Goal: Check status: Check status

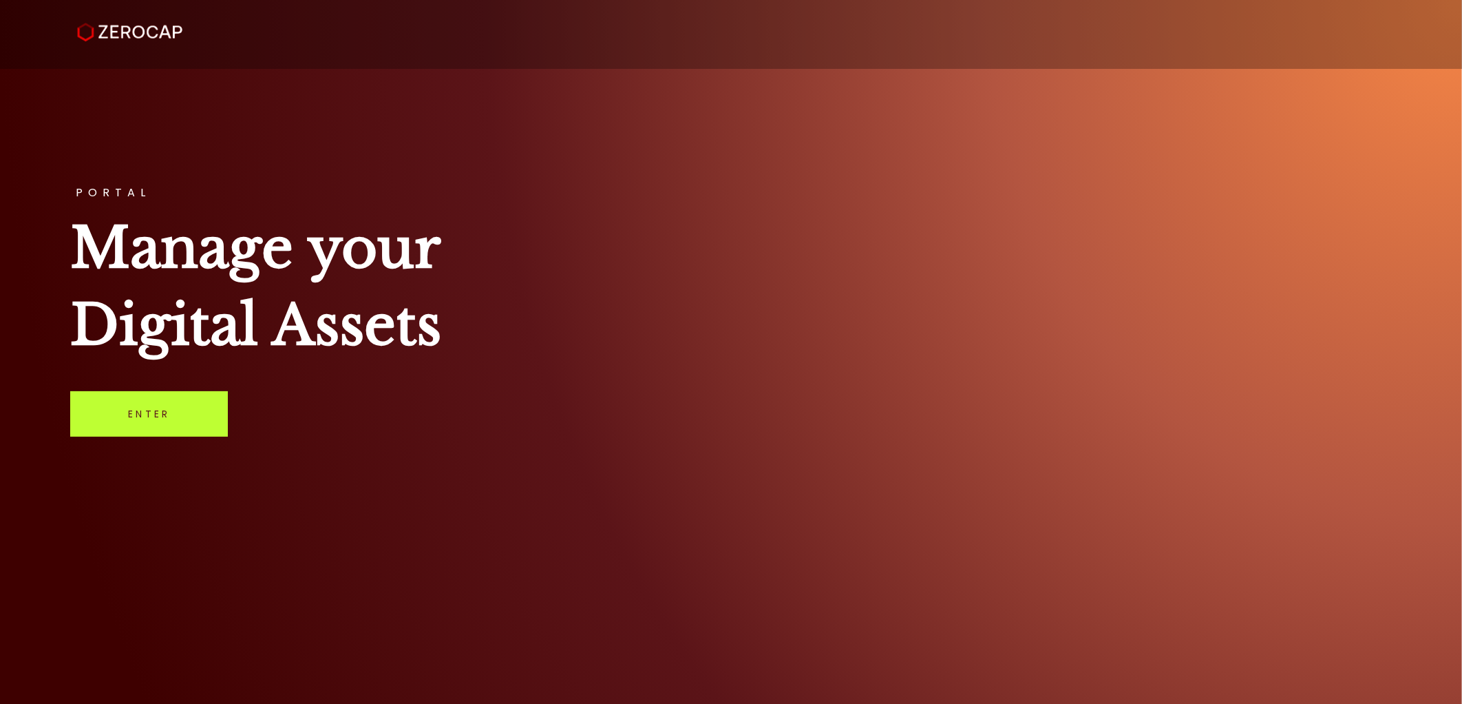
click at [120, 414] on link "Enter" at bounding box center [149, 413] width 158 height 45
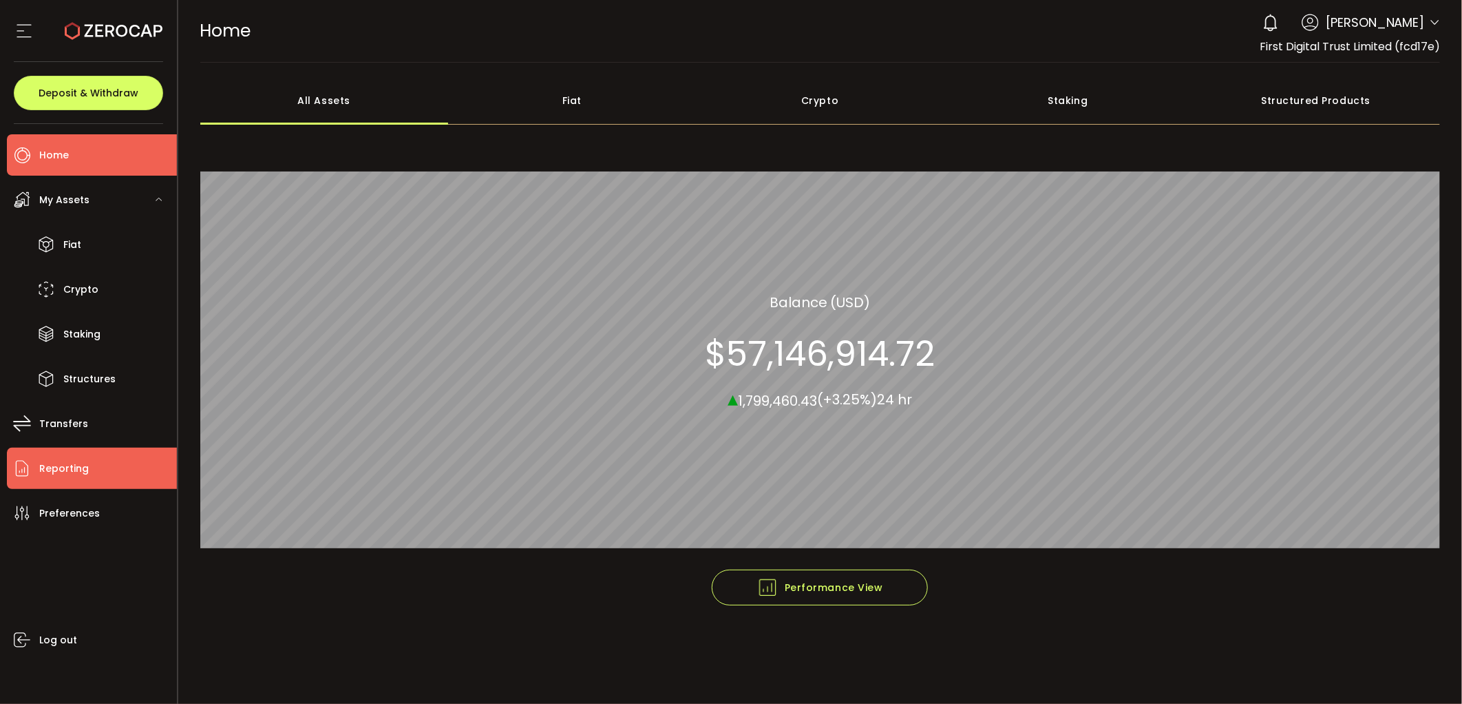
click at [112, 459] on li "Reporting" at bounding box center [92, 467] width 170 height 41
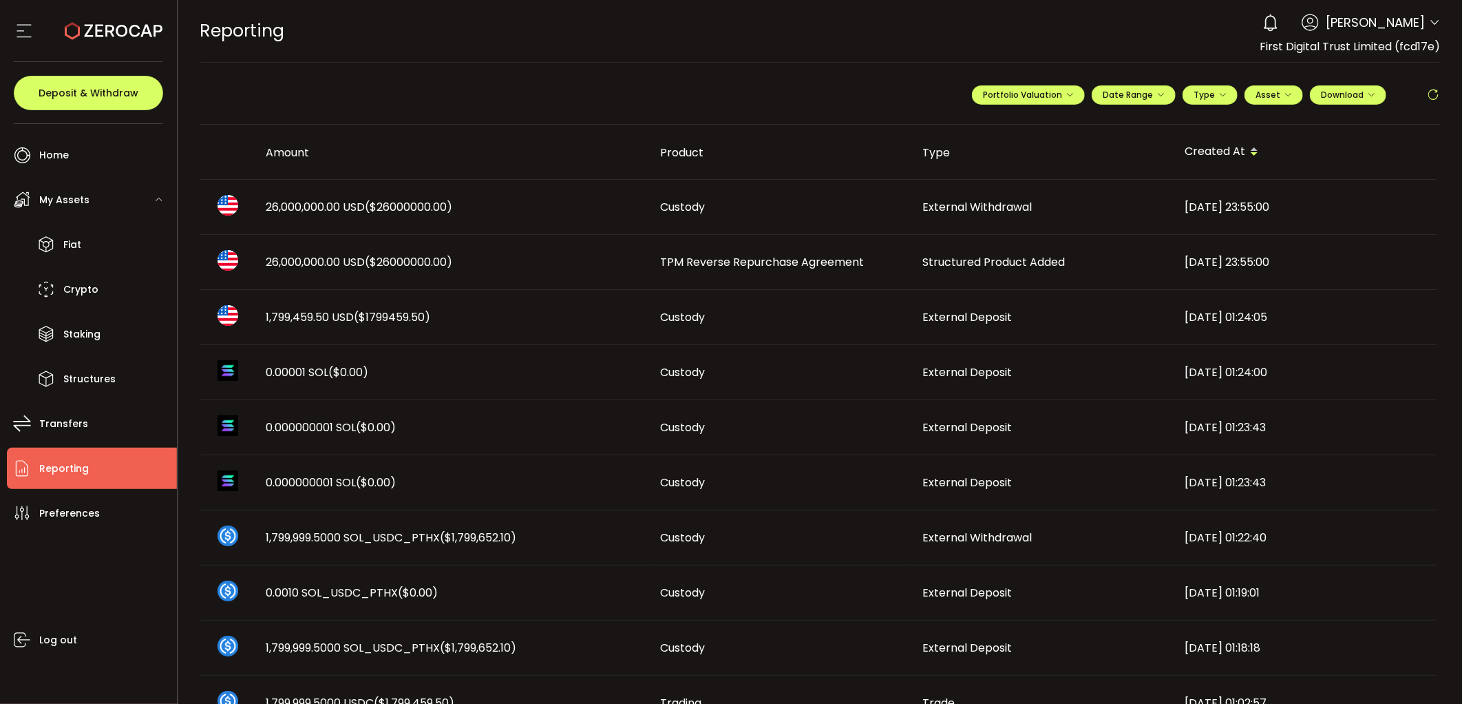
click at [293, 317] on span "1,799,459.50 USD ($1799459.50)" at bounding box center [348, 317] width 165 height 16
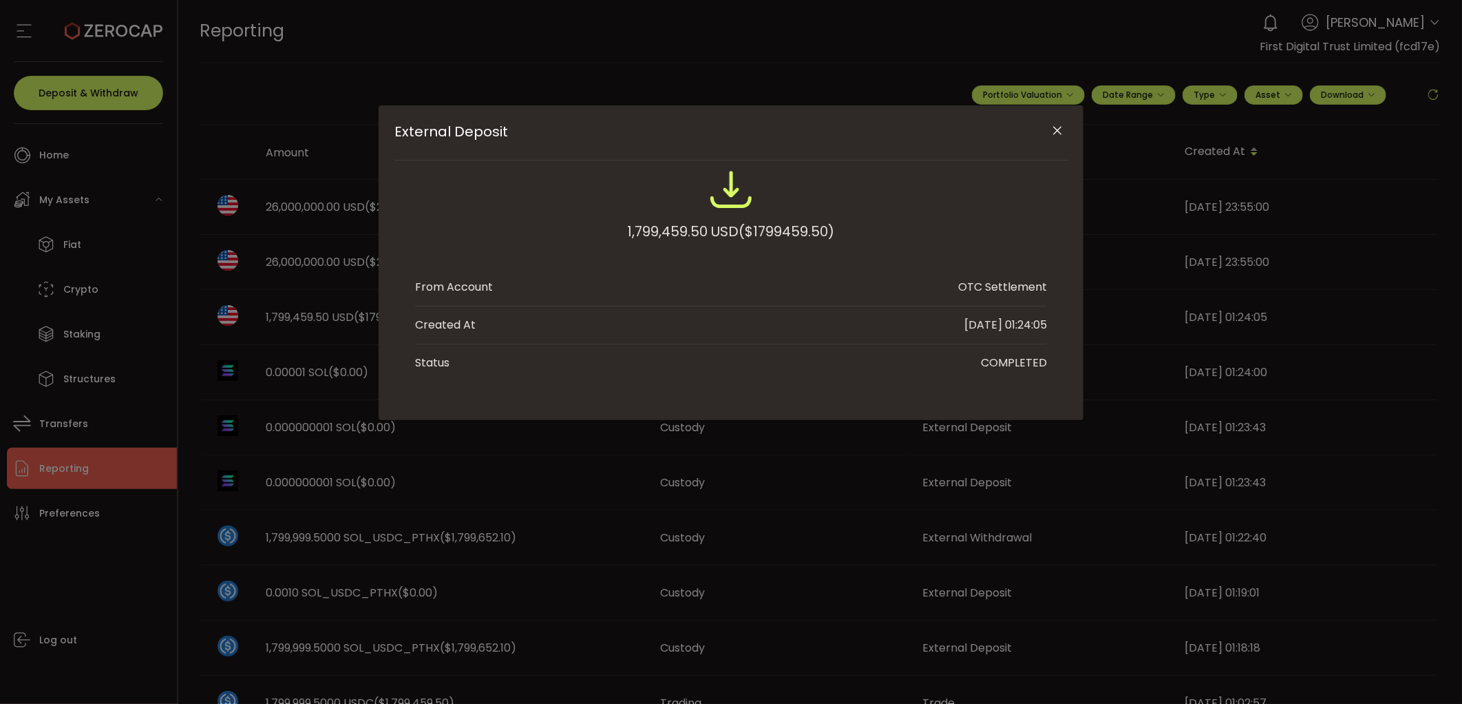
click at [699, 230] on div "1,799,459.50 USD ($1799459.50)" at bounding box center [731, 231] width 207 height 25
drag, startPoint x: 701, startPoint y: 230, endPoint x: 573, endPoint y: 224, distance: 127.5
click at [573, 224] on div "1,799,459.50 USD ($1799459.50)" at bounding box center [731, 212] width 632 height 90
click at [706, 231] on div "1,799,459.50 USD ($1799459.50)" at bounding box center [731, 231] width 207 height 25
drag, startPoint x: 706, startPoint y: 231, endPoint x: 690, endPoint y: 231, distance: 15.2
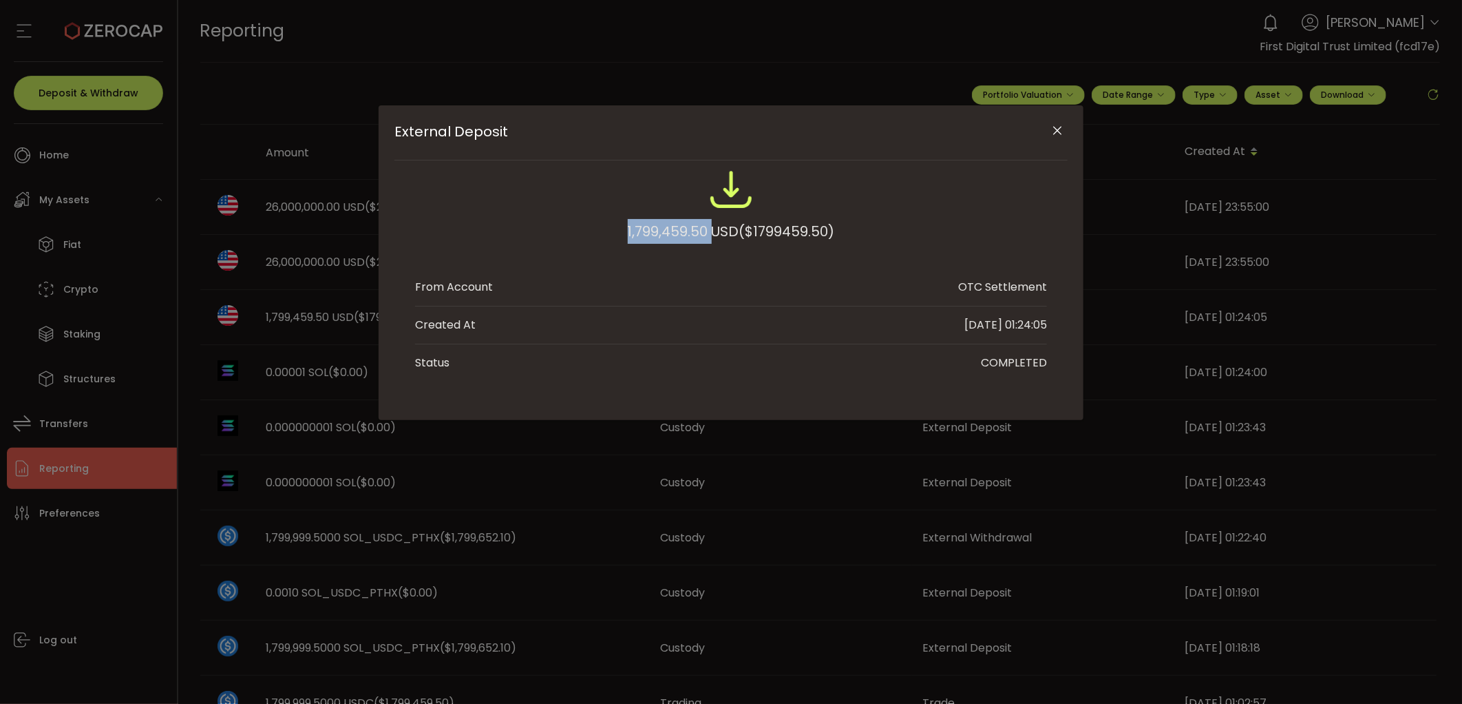
click at [690, 231] on div "1,799,459.50 USD ($1799459.50)" at bounding box center [731, 231] width 207 height 25
copy div "1,799,459.50"
click at [542, 478] on div "External Deposit 1,799,459.50 USD ($1799459.50) From Account OTC Settlement Cre…" at bounding box center [731, 352] width 1462 height 704
click at [1066, 127] on button "Close" at bounding box center [1058, 131] width 24 height 24
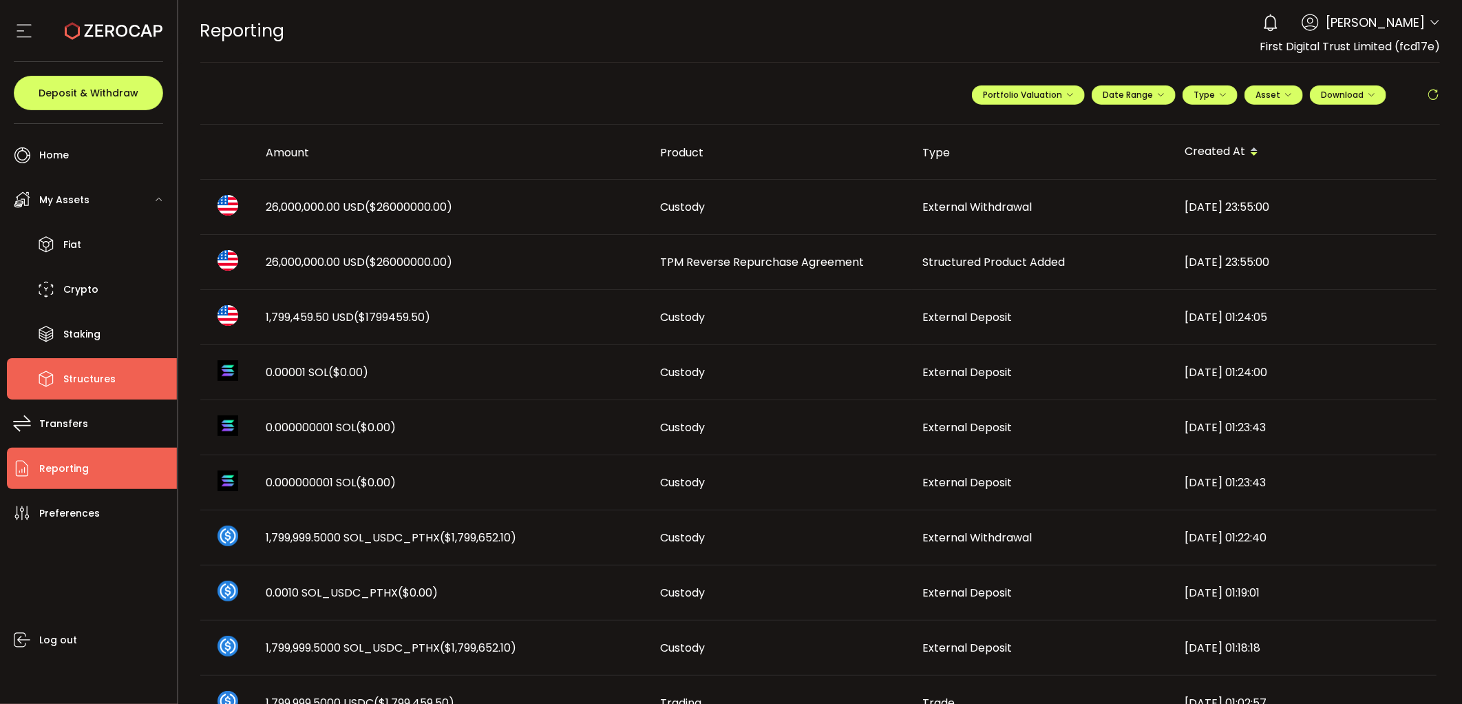
click at [91, 377] on span "Structures" at bounding box center [89, 379] width 52 height 20
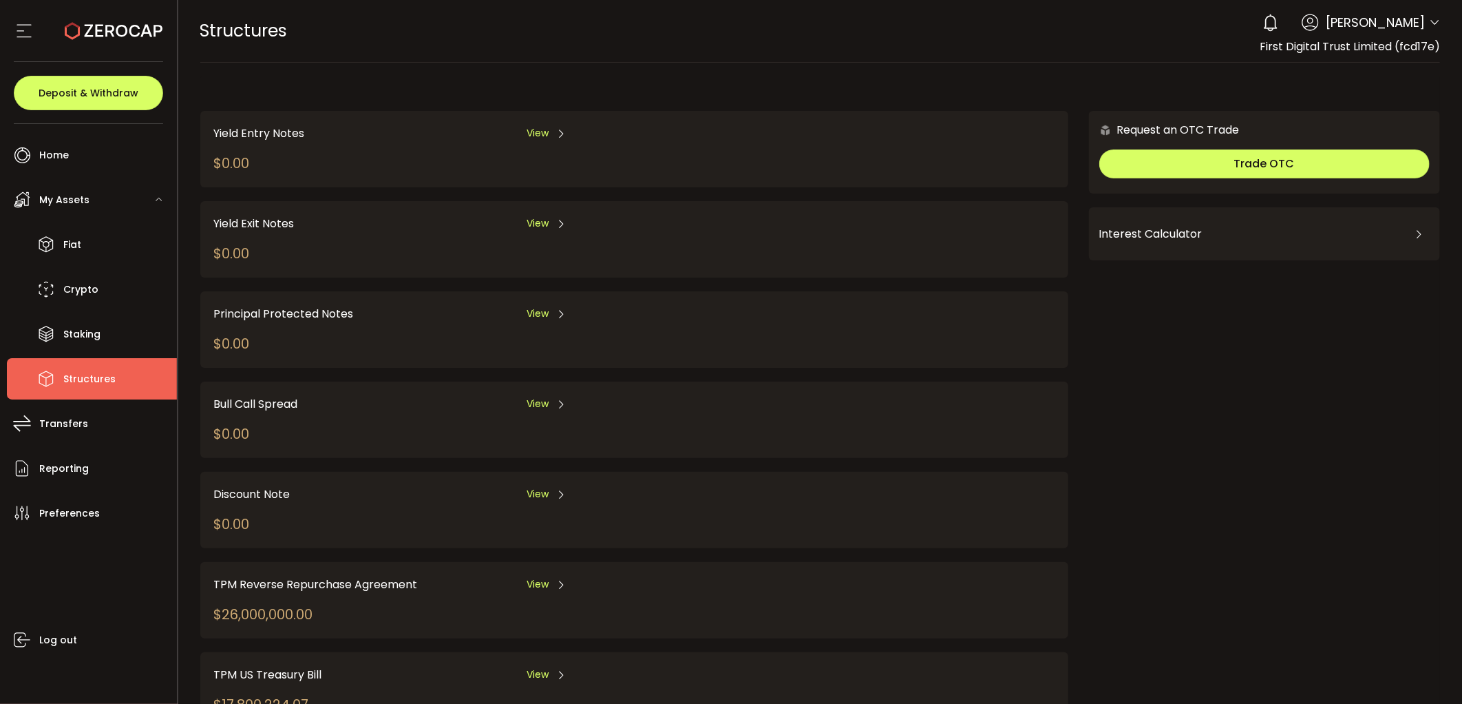
scroll to position [58, 0]
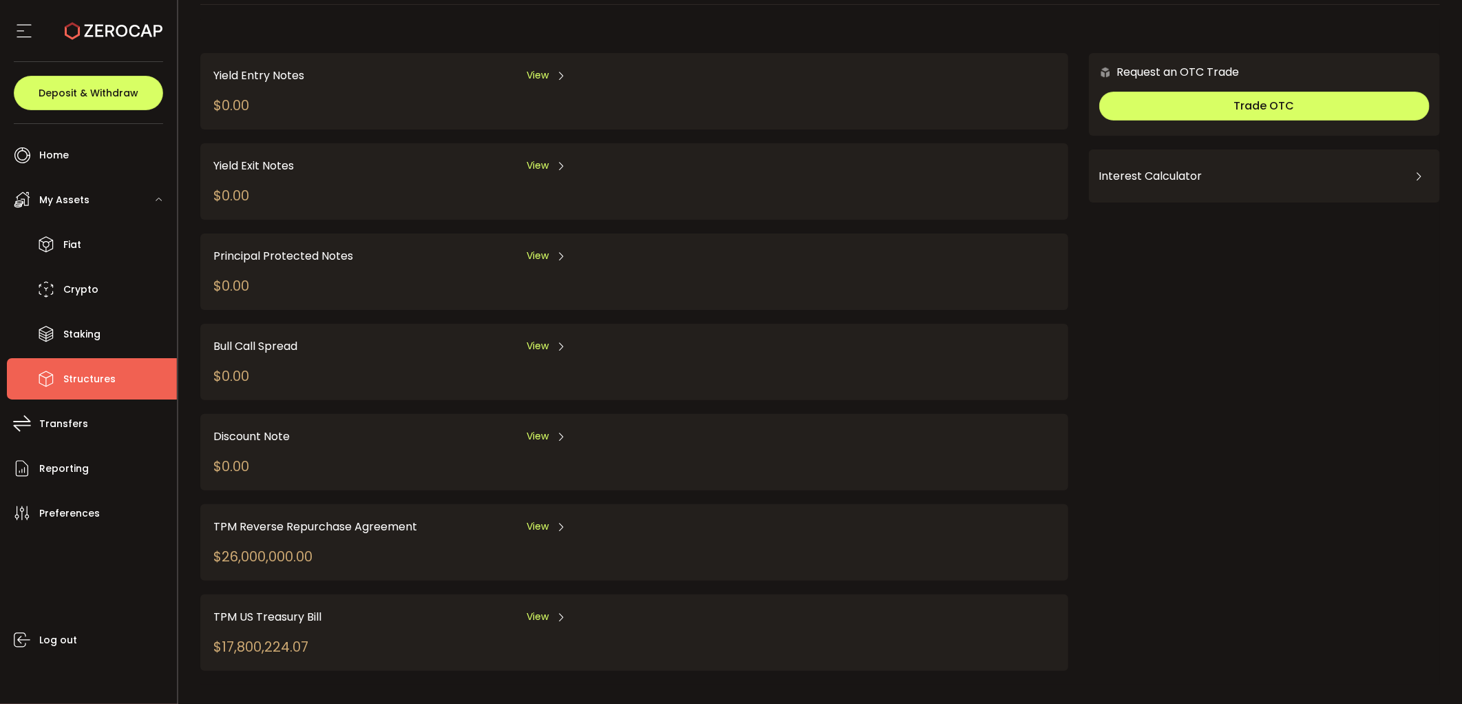
click at [534, 519] on span "View" at bounding box center [538, 526] width 22 height 14
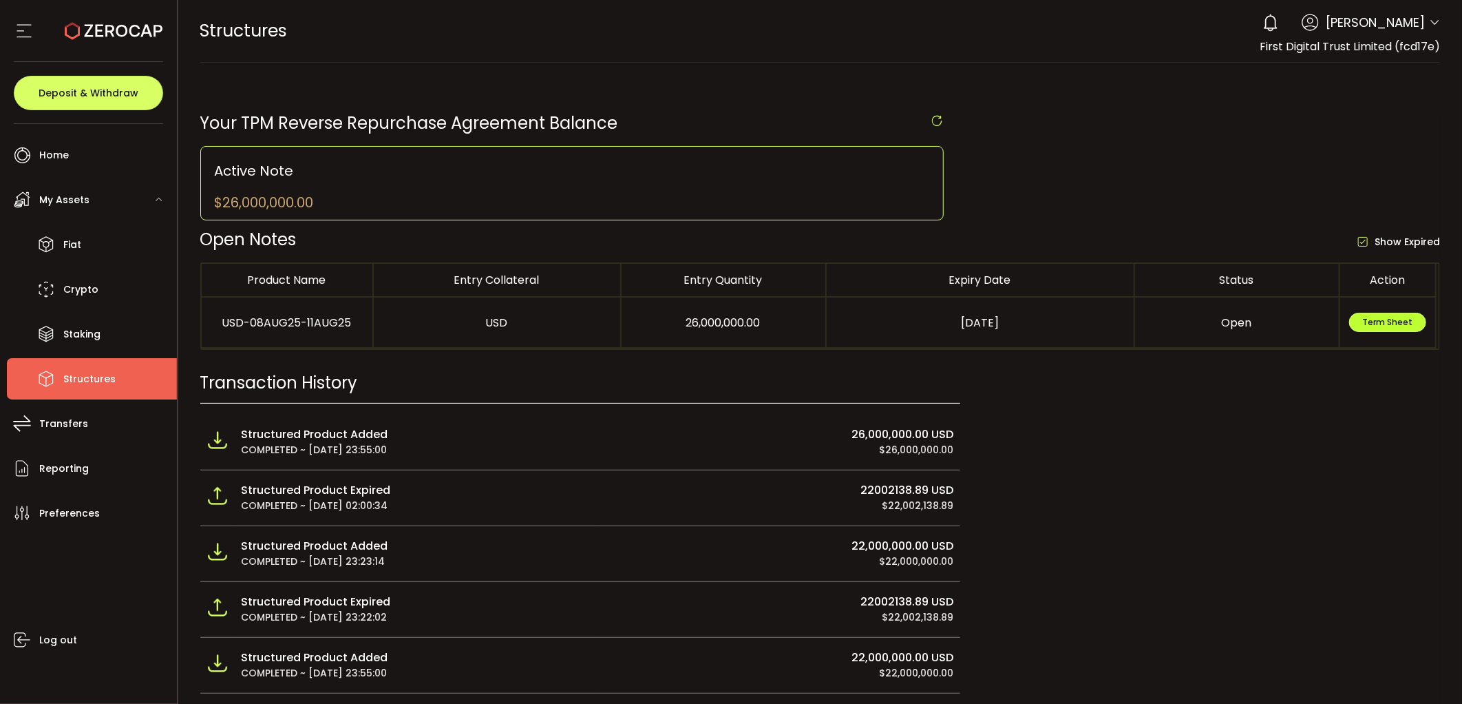
click at [1316, 325] on button "Term Sheet" at bounding box center [1387, 322] width 77 height 19
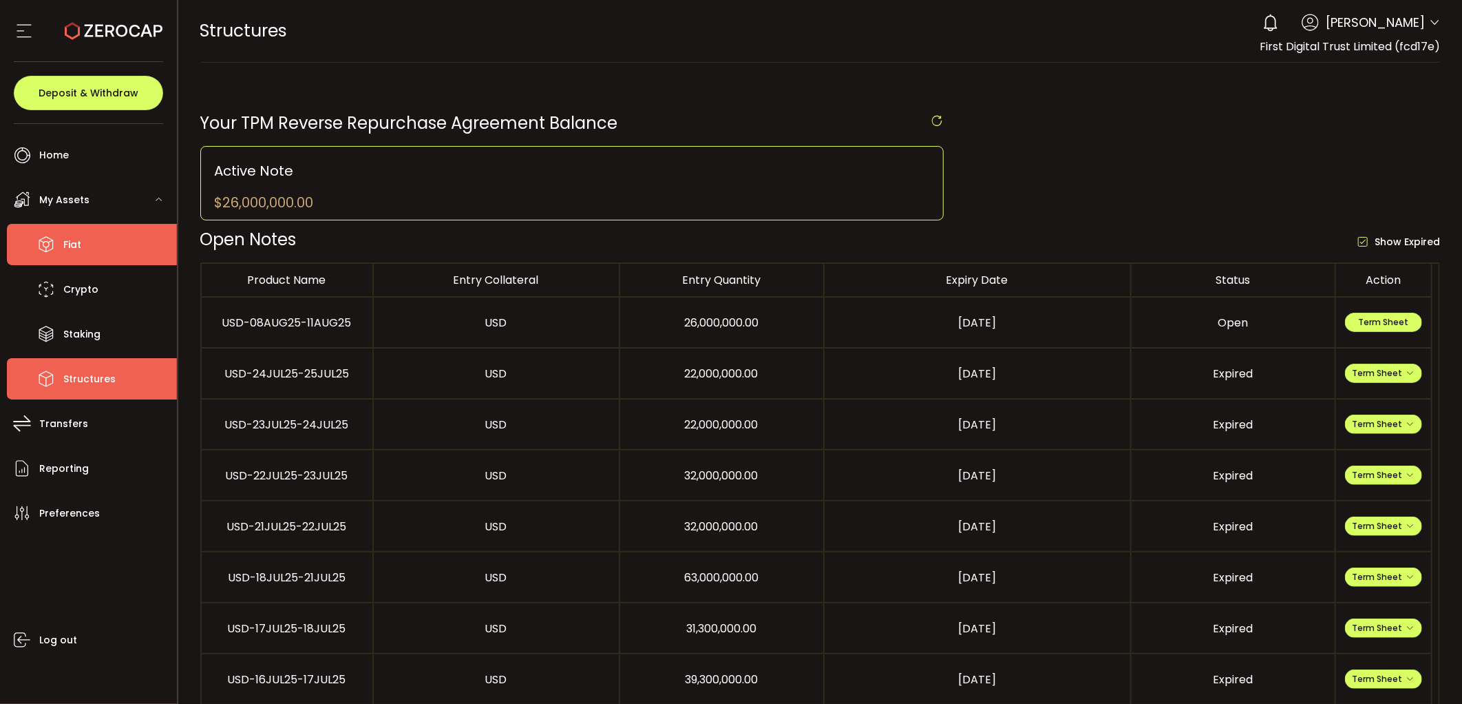
click at [73, 240] on span "Fiat" at bounding box center [72, 245] width 18 height 20
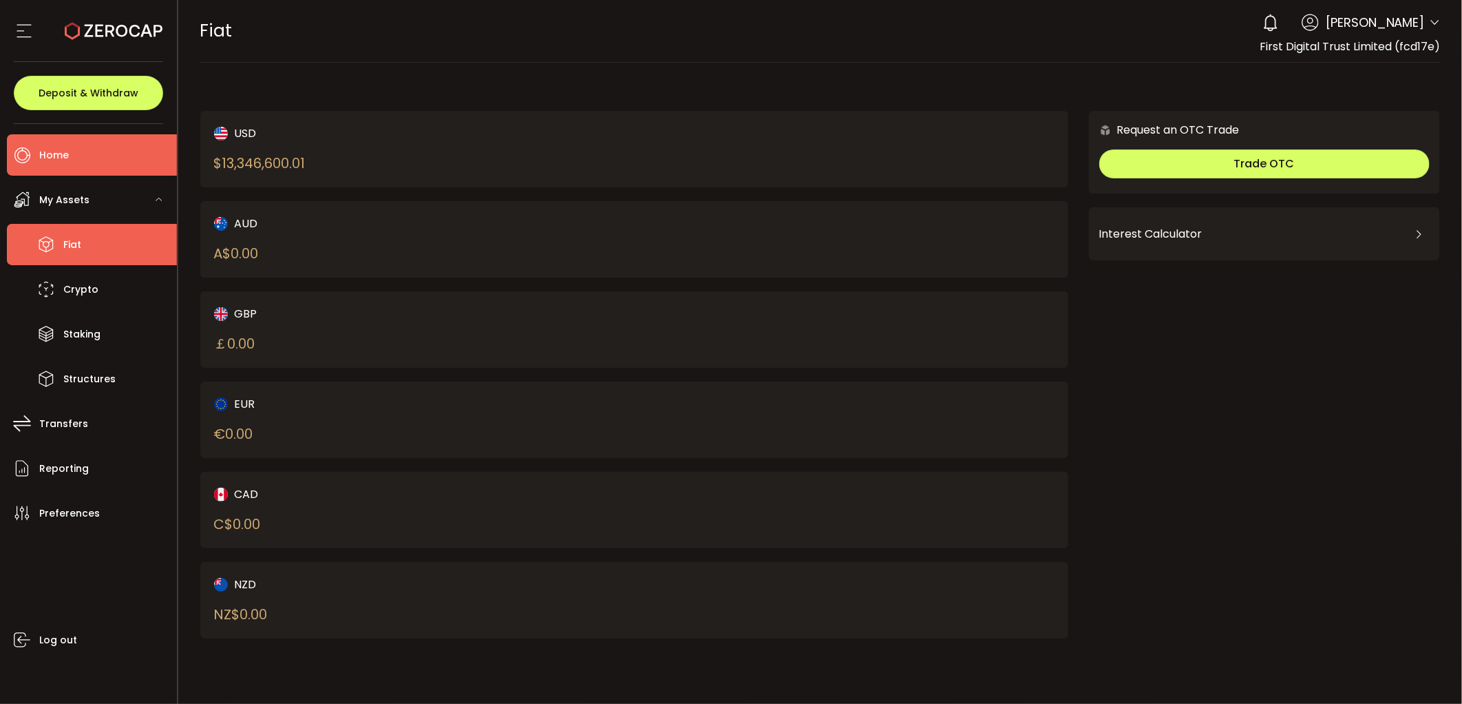
click at [94, 159] on li "Home" at bounding box center [92, 154] width 170 height 41
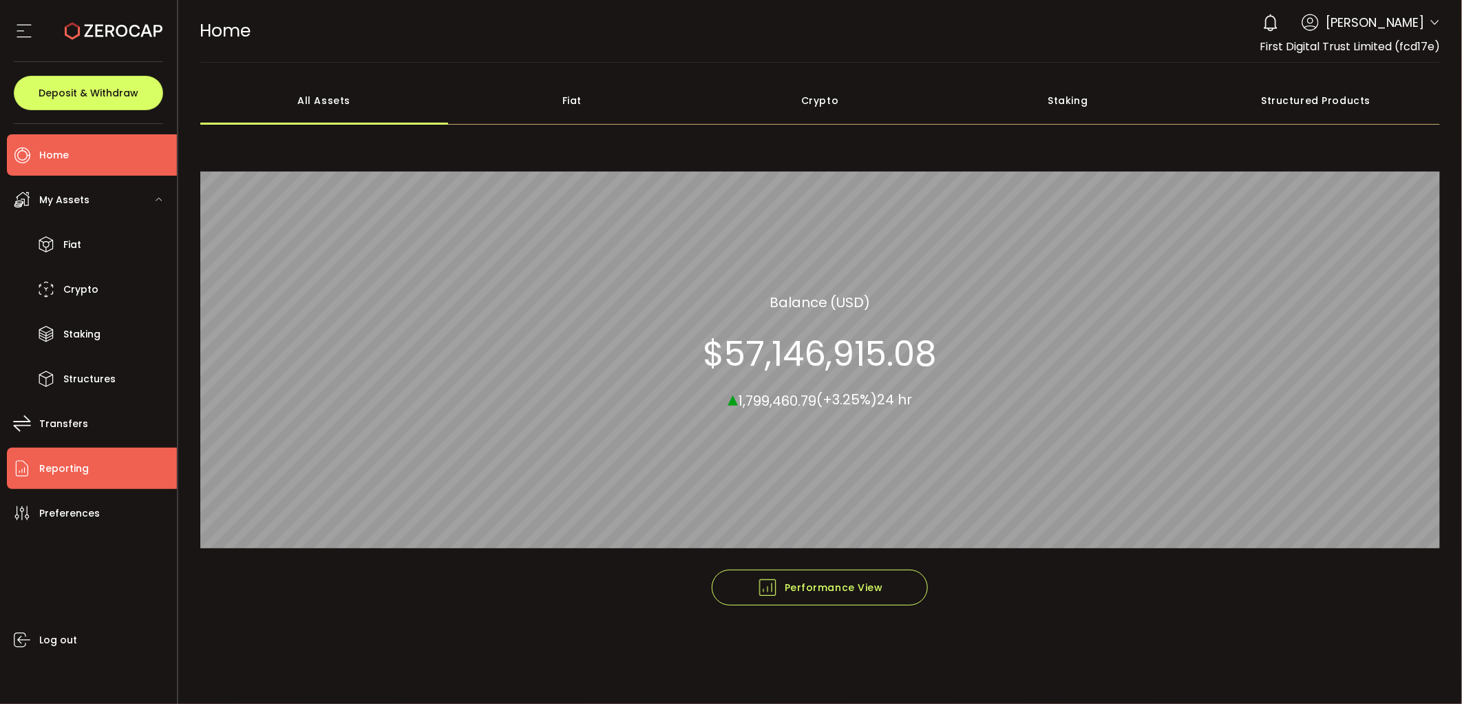
click at [83, 458] on span "Reporting" at bounding box center [64, 468] width 50 height 20
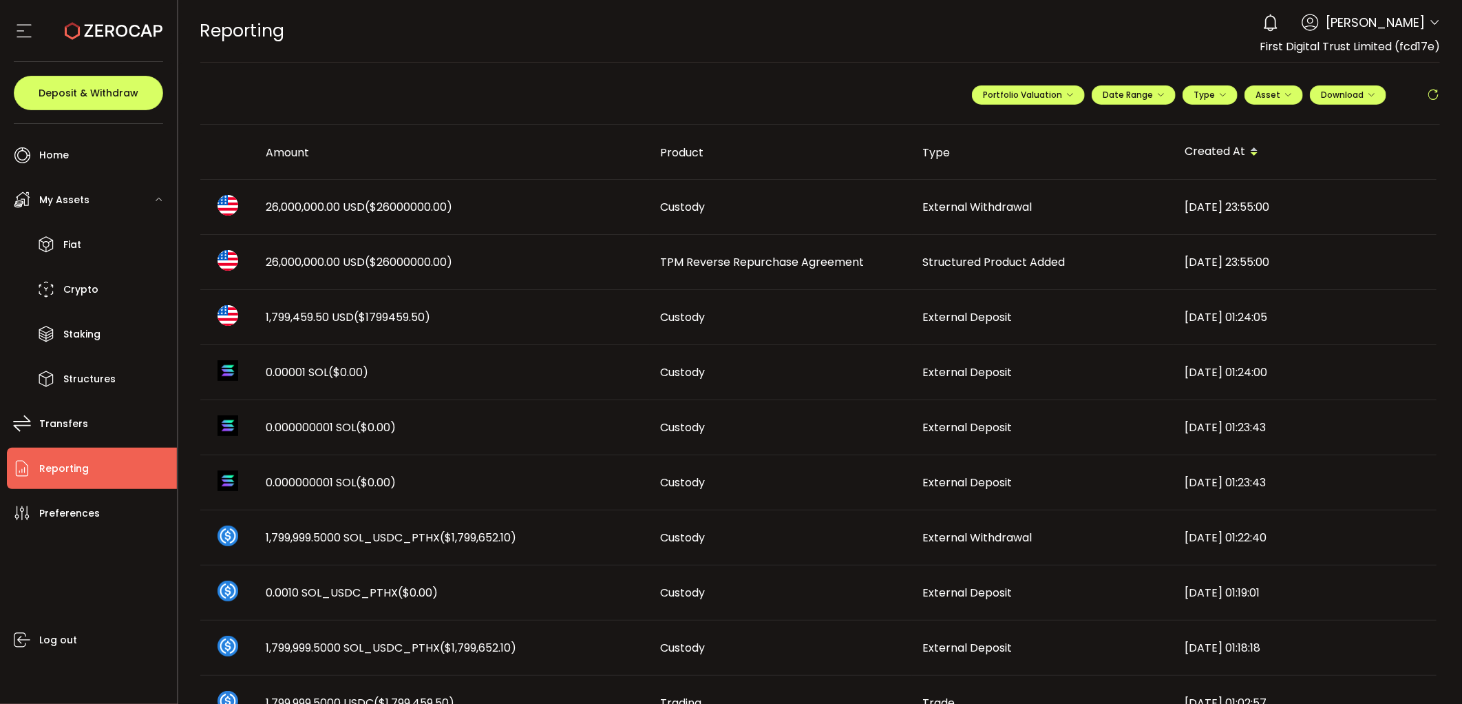
click at [334, 202] on span "26,000,000.00 USD ($26000000.00)" at bounding box center [359, 207] width 187 height 16
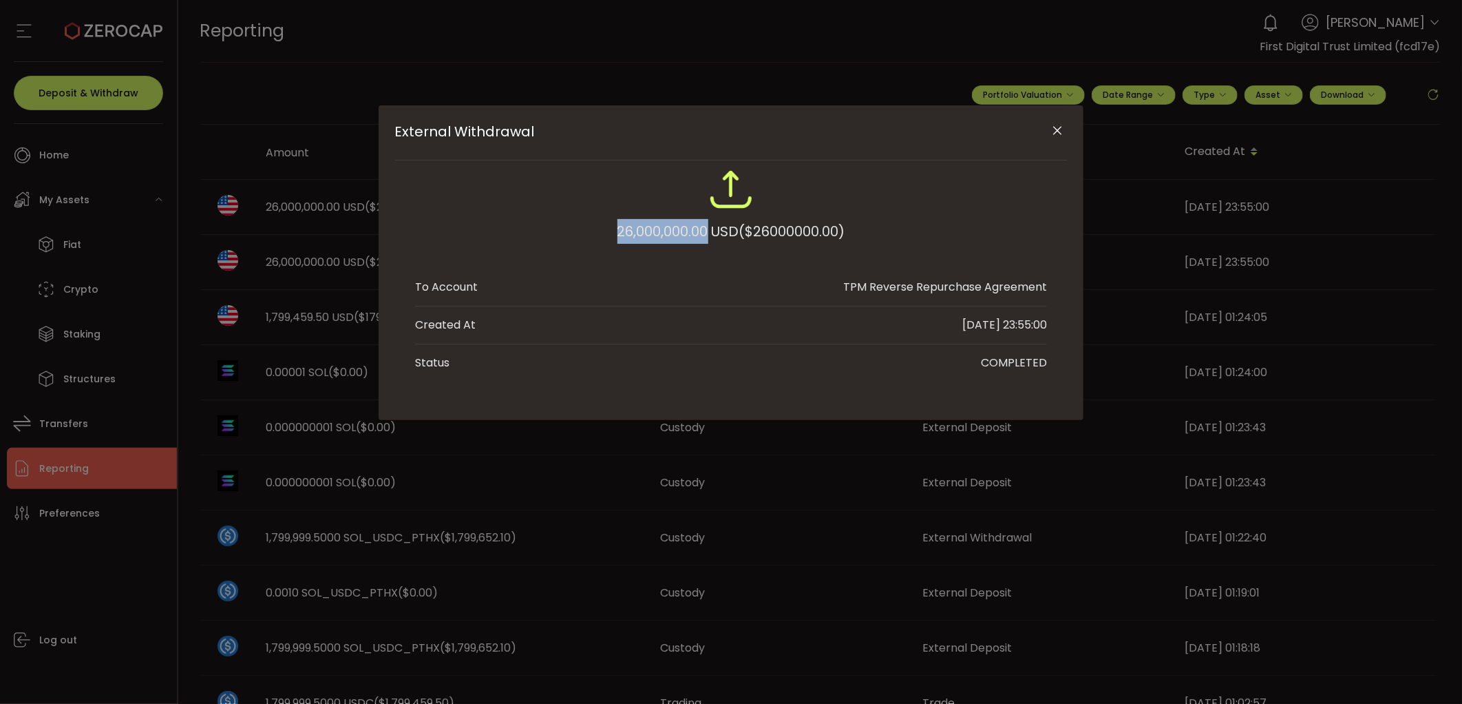
drag, startPoint x: 613, startPoint y: 229, endPoint x: 704, endPoint y: 226, distance: 90.9
click at [704, 226] on div "26,000,000.00 USD ($26000000.00)" at bounding box center [731, 231] width 228 height 25
copy div "26,000,000.00"
click at [1062, 136] on icon "Close" at bounding box center [1058, 131] width 14 height 14
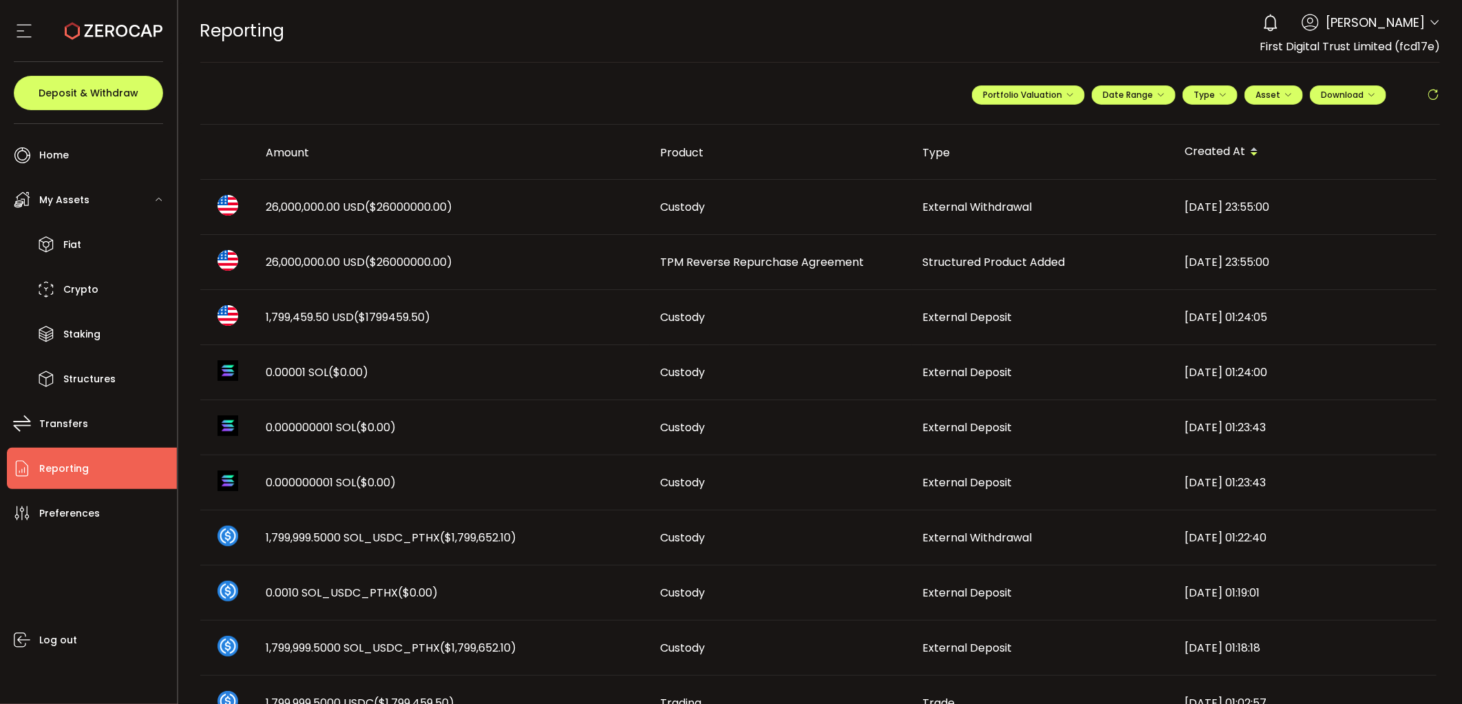
click at [331, 311] on span "1,799,459.50 USD ($1799459.50)" at bounding box center [348, 317] width 165 height 16
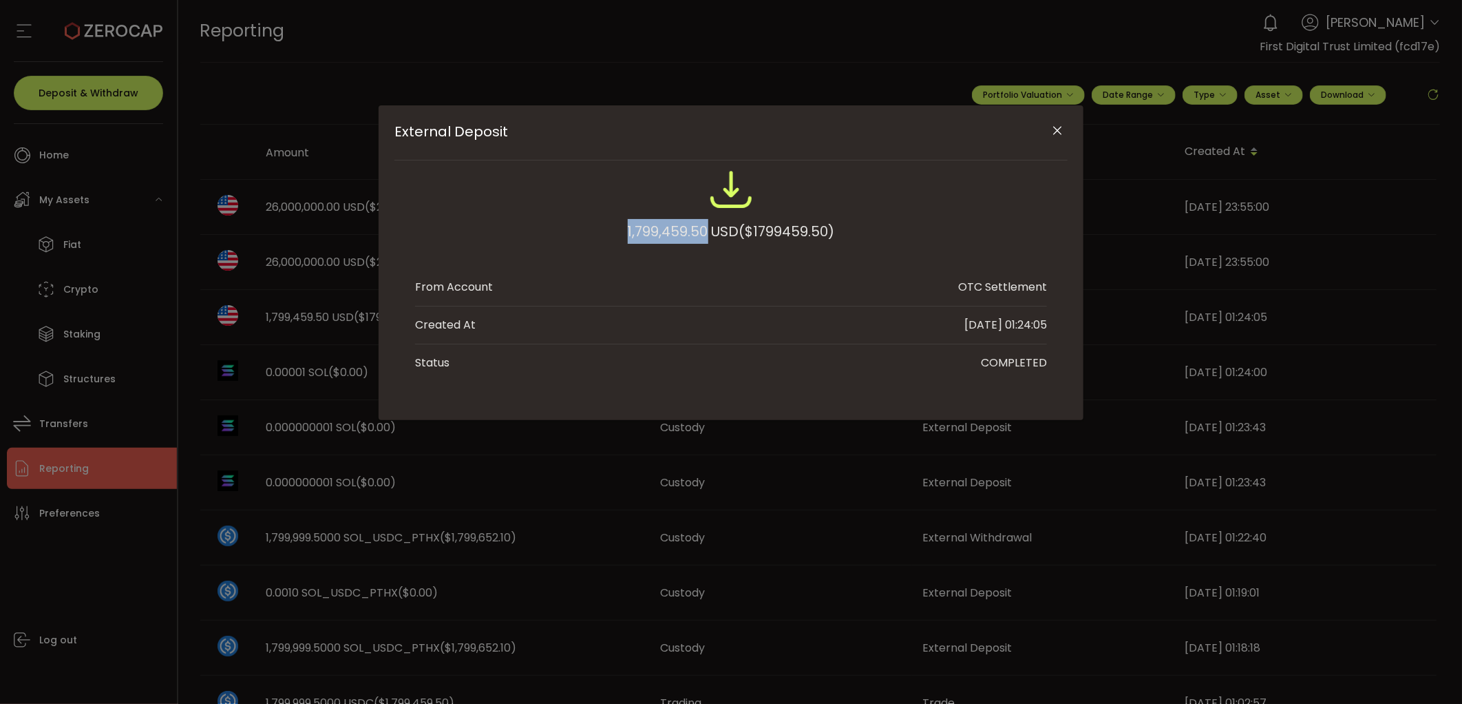
drag, startPoint x: 607, startPoint y: 228, endPoint x: 702, endPoint y: 224, distance: 95.1
click at [702, 224] on div "1,799,459.50 USD ($1799459.50)" at bounding box center [731, 212] width 632 height 90
copy div "1,799,459.50"
click at [19, 310] on div "External Deposit 1,799,459.50 USD ($1799459.50) From Account OTC Settlement Cre…" at bounding box center [731, 352] width 1462 height 704
click at [78, 379] on div "External Deposit 1,799,459.50 USD ($1799459.50) From Account OTC Settlement Cre…" at bounding box center [731, 352] width 1462 height 704
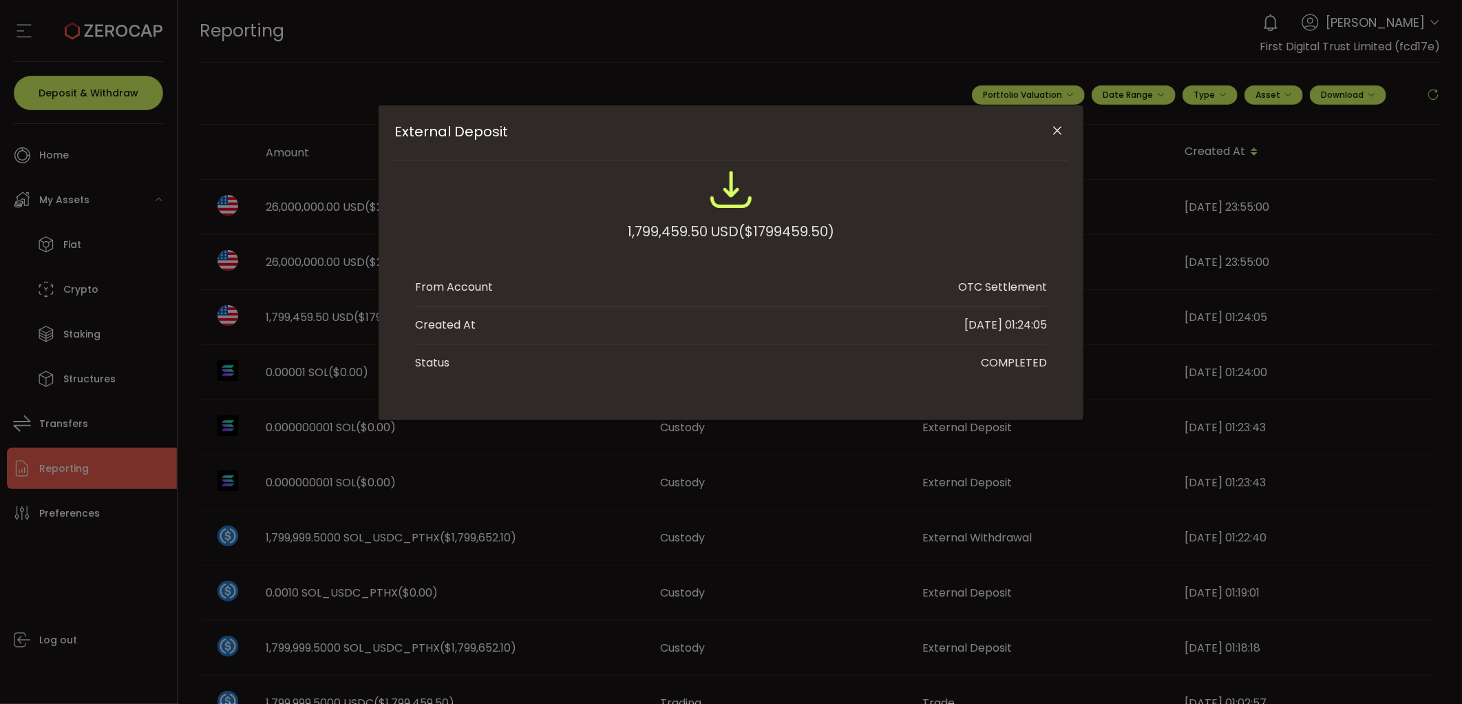
click at [1074, 131] on div "External Deposit 1,799,459.50 USD ($1799459.50) From Account OTC Settlement Cre…" at bounding box center [731, 262] width 705 height 315
click at [1057, 131] on icon "Close" at bounding box center [1058, 131] width 14 height 14
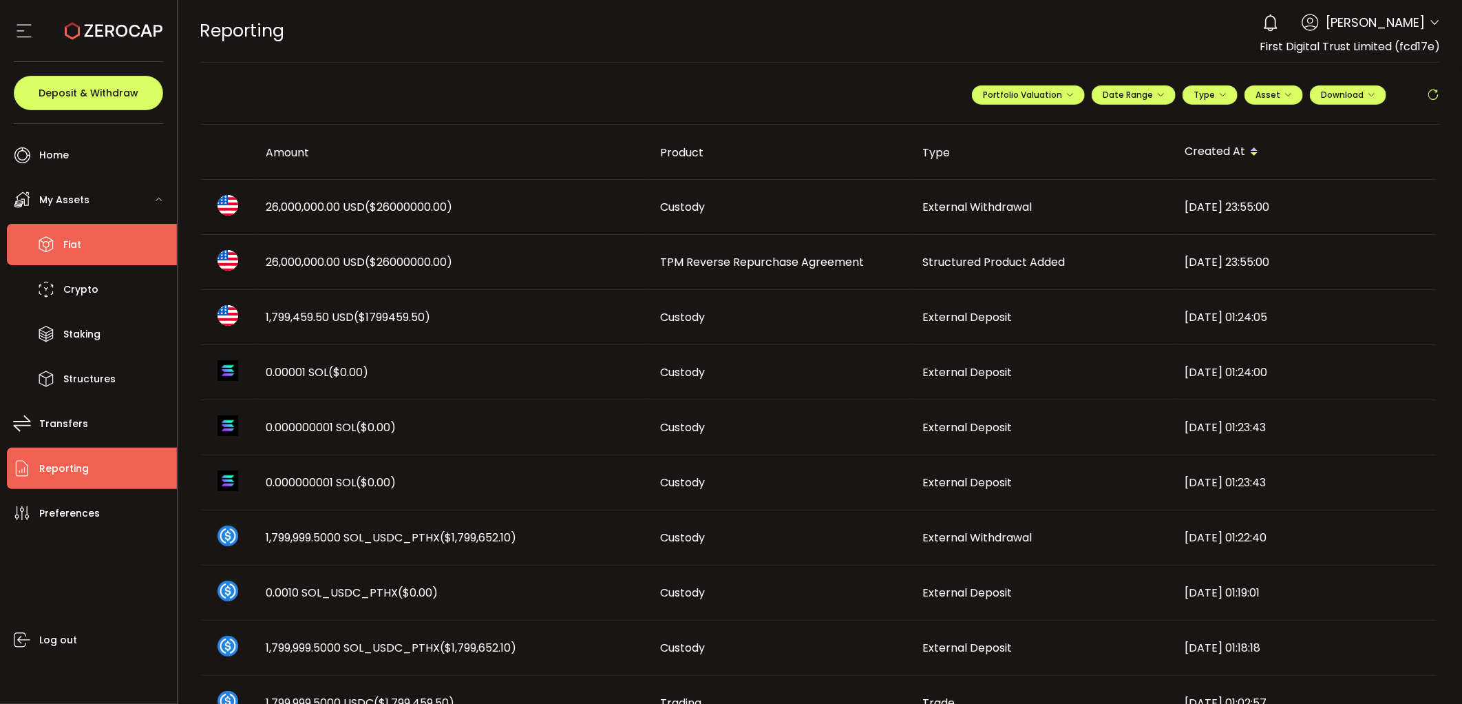
click at [78, 250] on span "Fiat" at bounding box center [72, 245] width 18 height 20
